Goal: Find contact information: Find contact information

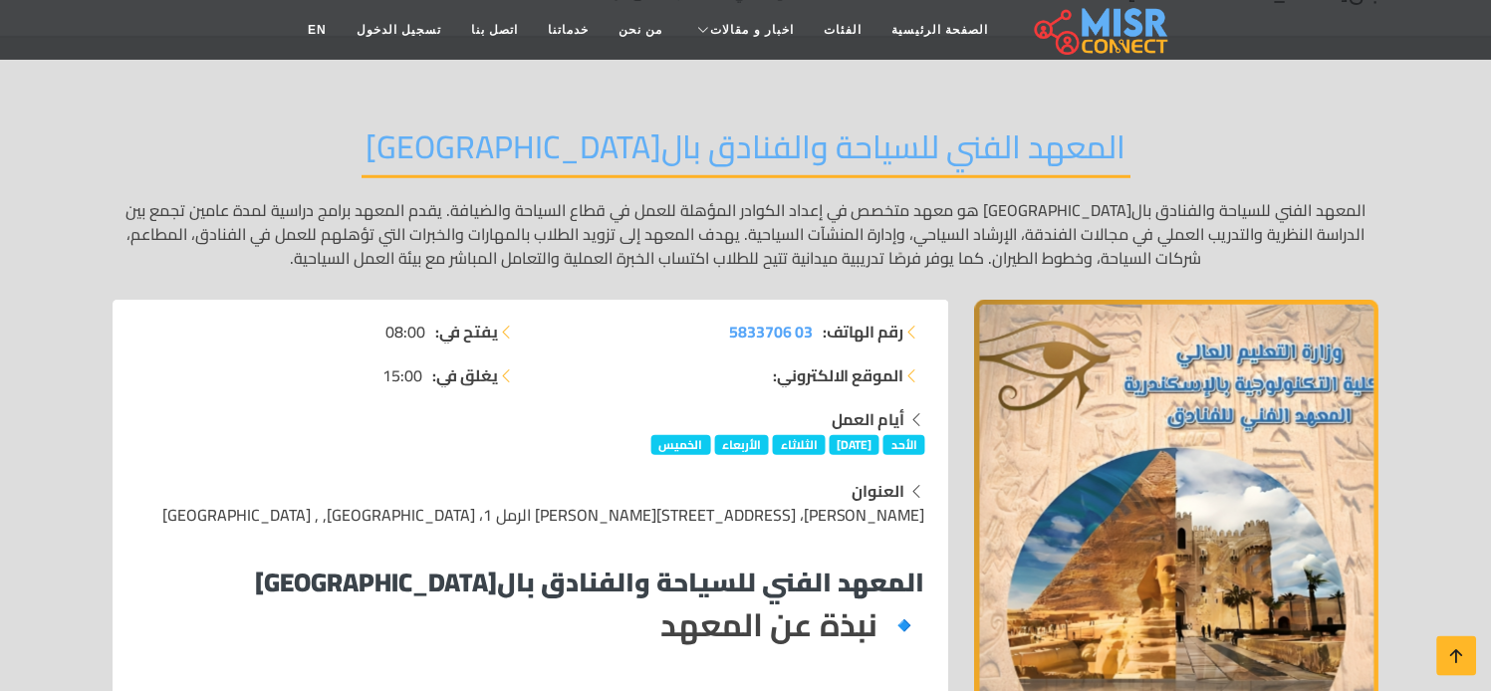
scroll to position [111, 0]
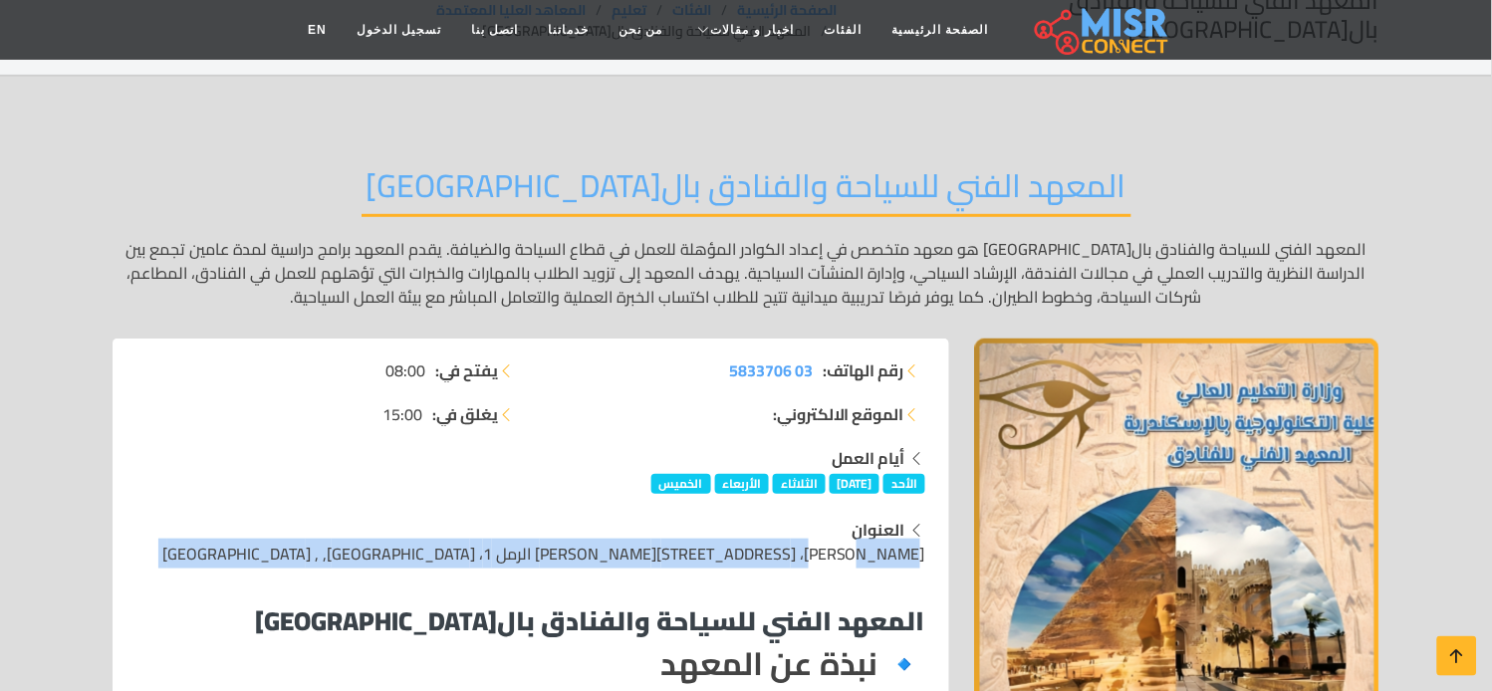
drag, startPoint x: 887, startPoint y: 536, endPoint x: 513, endPoint y: 561, distance: 374.4
click at [556, 539] on span "[PERSON_NAME]، [STREET_ADDRESS][PERSON_NAME] الرمل 1، [GEOGRAPHIC_DATA], , [GEO…" at bounding box center [543, 554] width 763 height 30
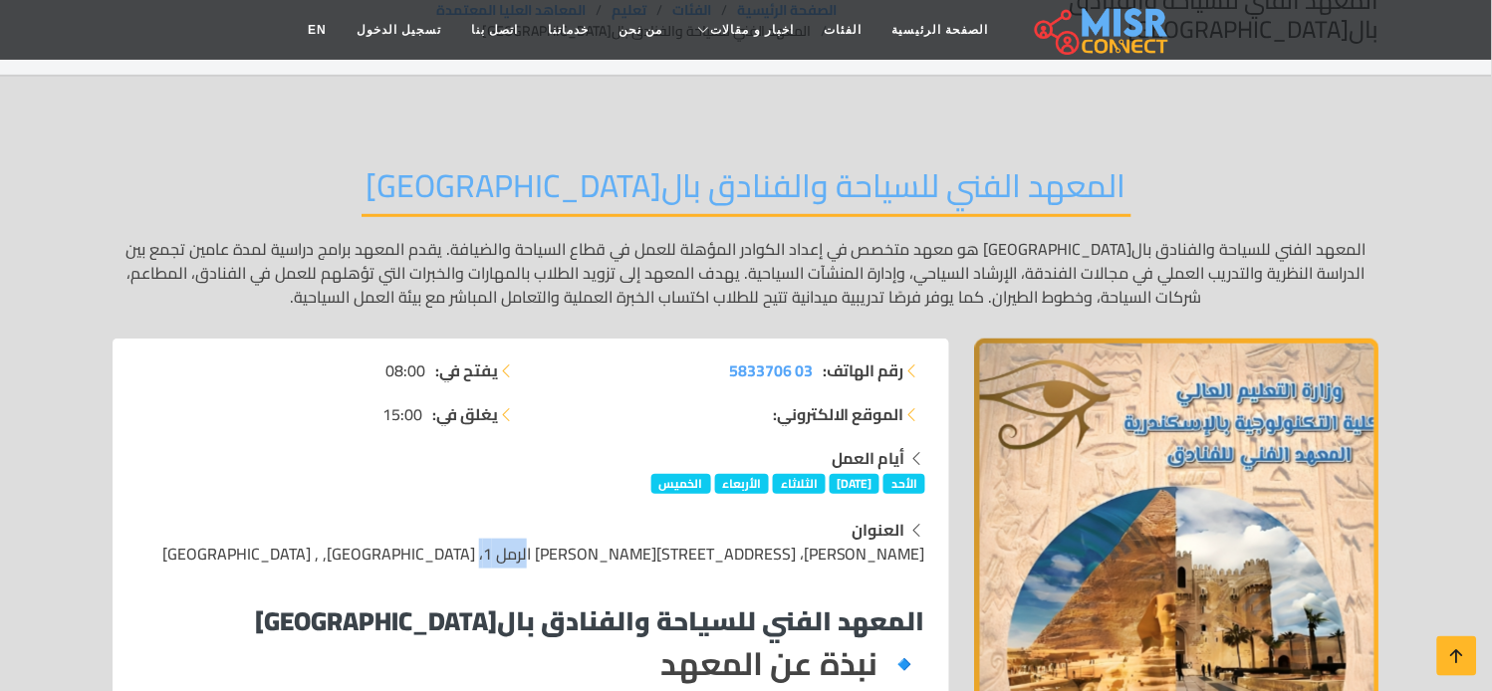
click at [556, 539] on span "[PERSON_NAME]، [STREET_ADDRESS][PERSON_NAME] الرمل 1، [GEOGRAPHIC_DATA], , [GEO…" at bounding box center [543, 554] width 763 height 30
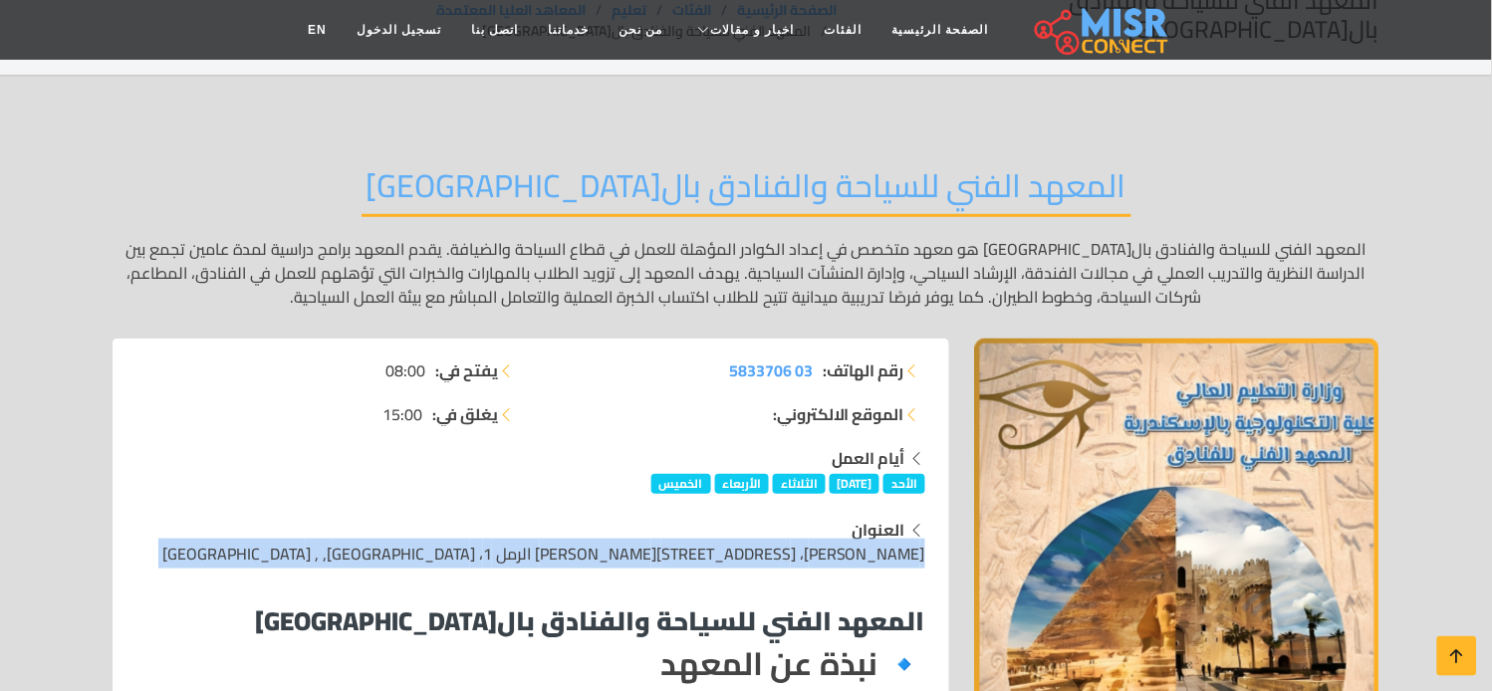
click at [556, 539] on span "[PERSON_NAME]، [STREET_ADDRESS][PERSON_NAME] الرمل 1، [GEOGRAPHIC_DATA], , [GEO…" at bounding box center [543, 554] width 763 height 30
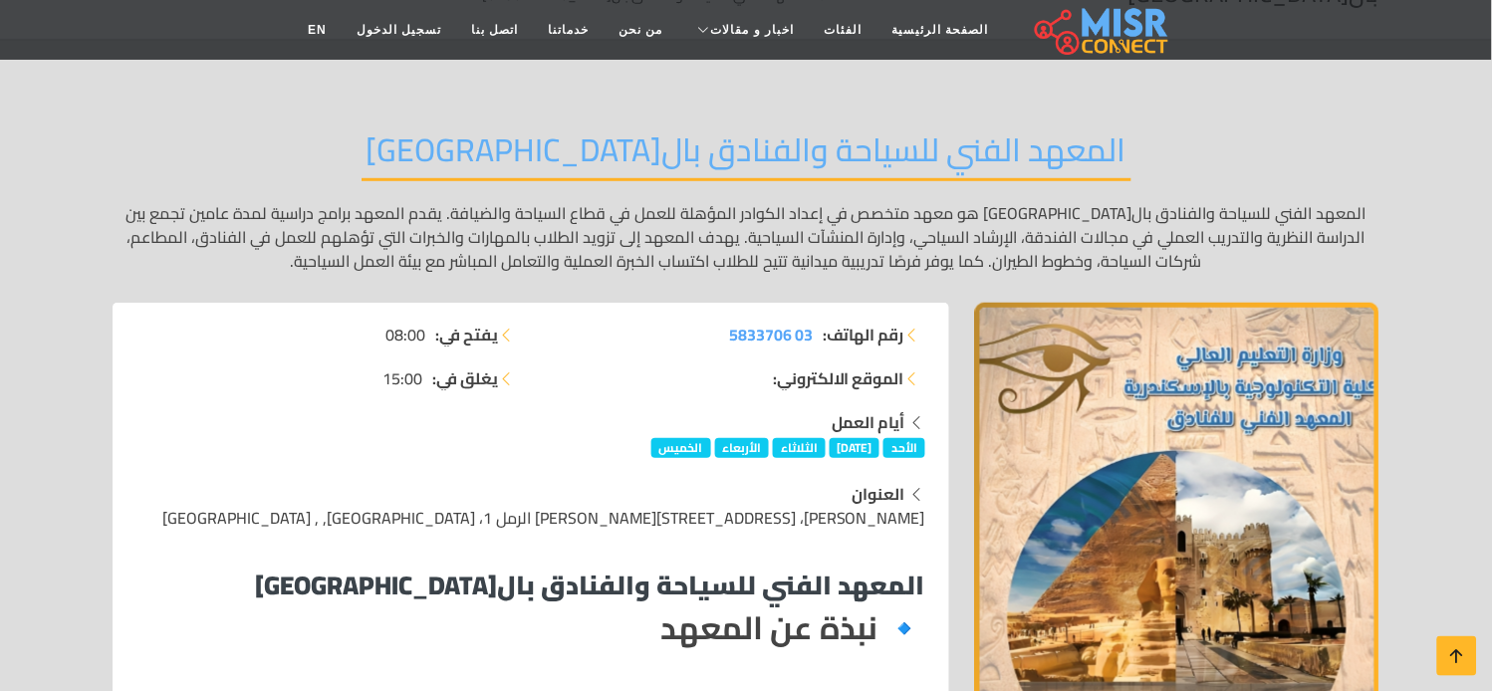
scroll to position [221, 0]
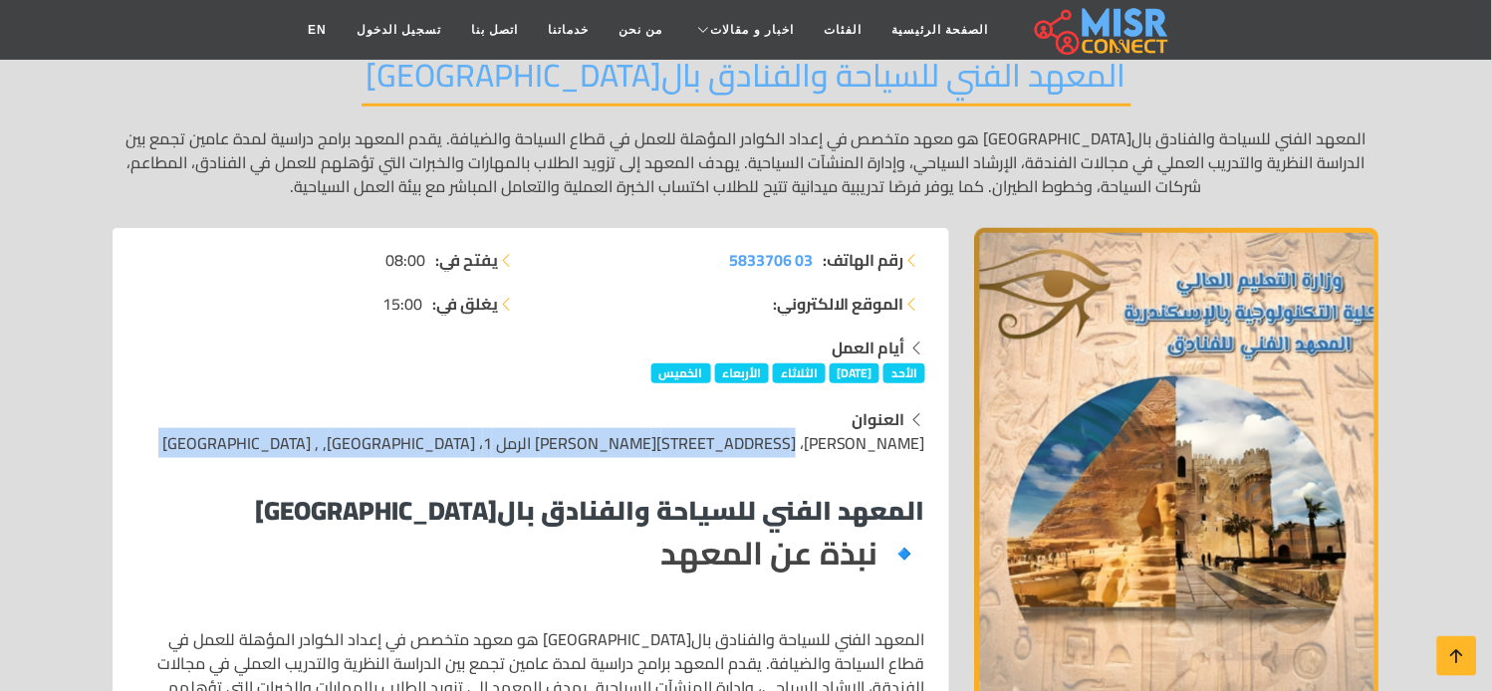
drag, startPoint x: 812, startPoint y: 419, endPoint x: 461, endPoint y: 438, distance: 351.2
click at [213, 414] on div "العنوان [PERSON_NAME]، [STREET_ADDRESS][PERSON_NAME] الرمل 1، [GEOGRAPHIC_DATA]…" at bounding box center [530, 431] width 789 height 48
click at [247, 423] on div "العنوان [PERSON_NAME]، [STREET_ADDRESS][PERSON_NAME] الرمل 1، [GEOGRAPHIC_DATA]…" at bounding box center [530, 431] width 789 height 48
